Goal: Information Seeking & Learning: Learn about a topic

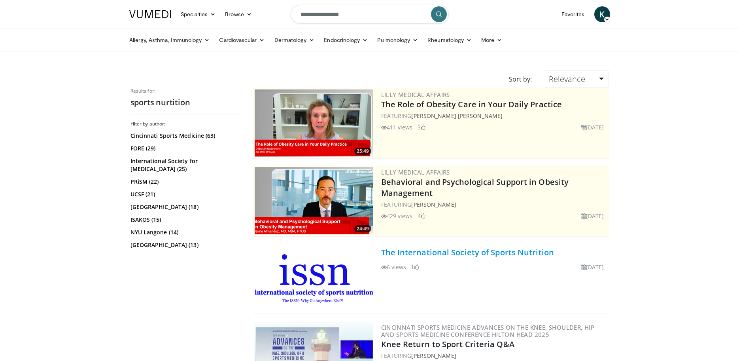
click at [435, 249] on link "The International Society of Sports Nutrition" at bounding box center [467, 252] width 173 height 11
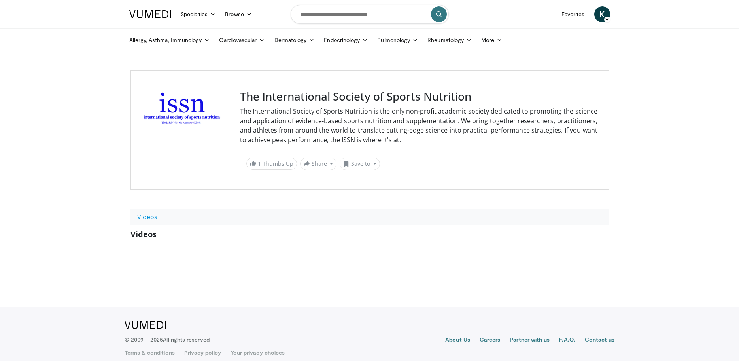
scroll to position [8, 0]
